Goal: Browse casually: Explore the website without a specific task or goal

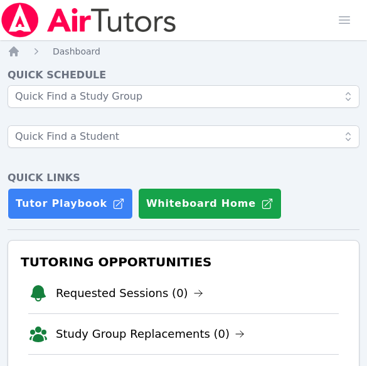
click at [43, 167] on div "Quick Schedule Quick Links Tutor Playbook Whiteboard Home" at bounding box center [184, 144] width 352 height 152
click at [108, 177] on h4 "Quick Links" at bounding box center [184, 177] width 352 height 15
